Goal: Navigation & Orientation: Find specific page/section

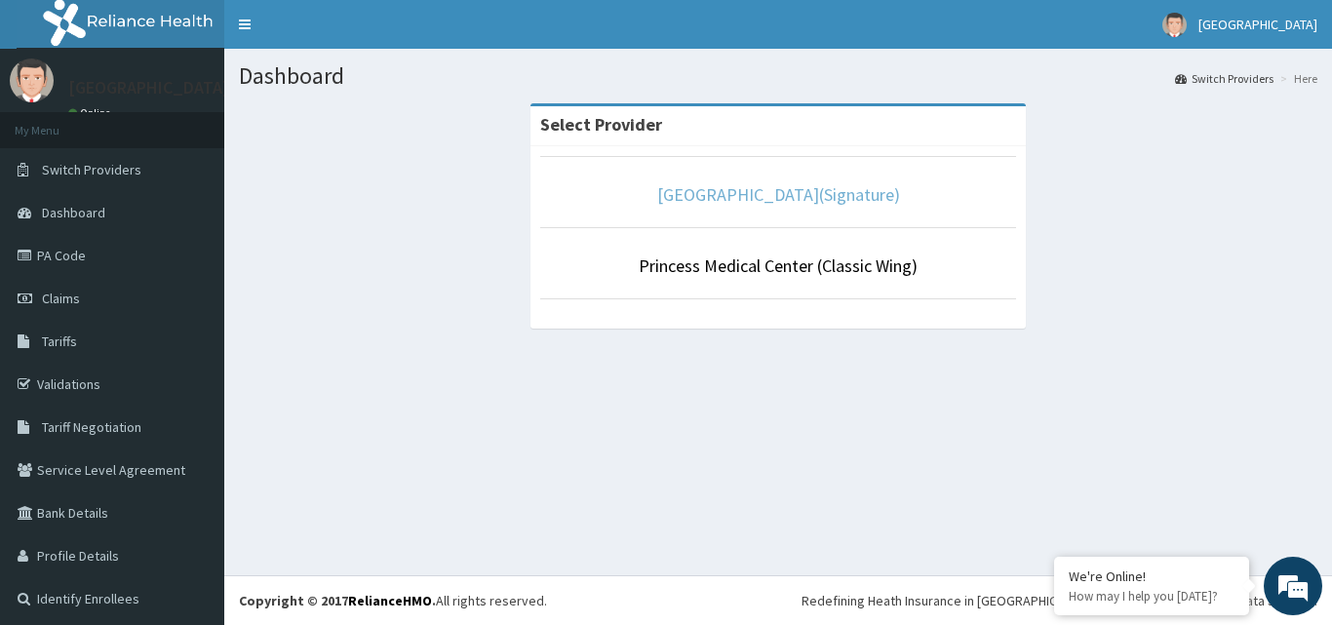
click at [838, 201] on link "[GEOGRAPHIC_DATA](Signature)" at bounding box center [778, 194] width 243 height 22
